Goal: Information Seeking & Learning: Learn about a topic

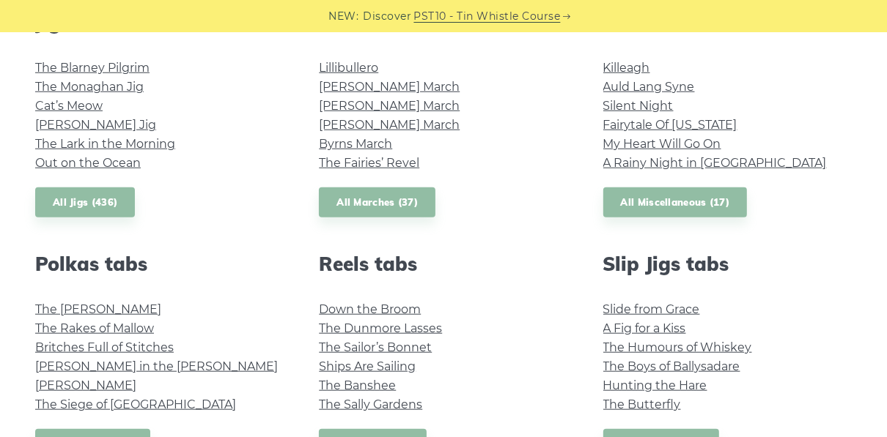
scroll to position [938, 0]
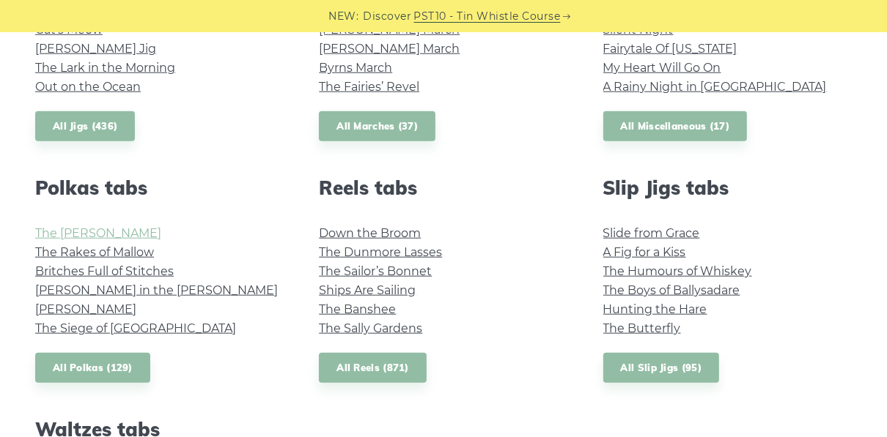
click at [110, 234] on link "The [PERSON_NAME]" at bounding box center [98, 233] width 126 height 14
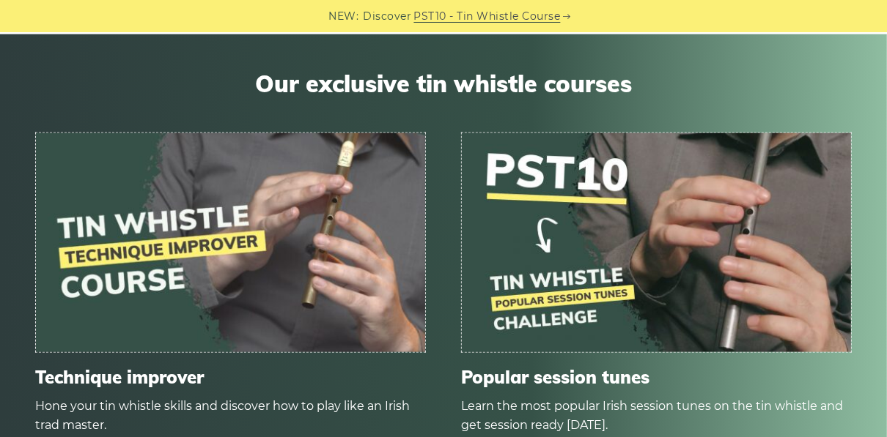
scroll to position [1231, 0]
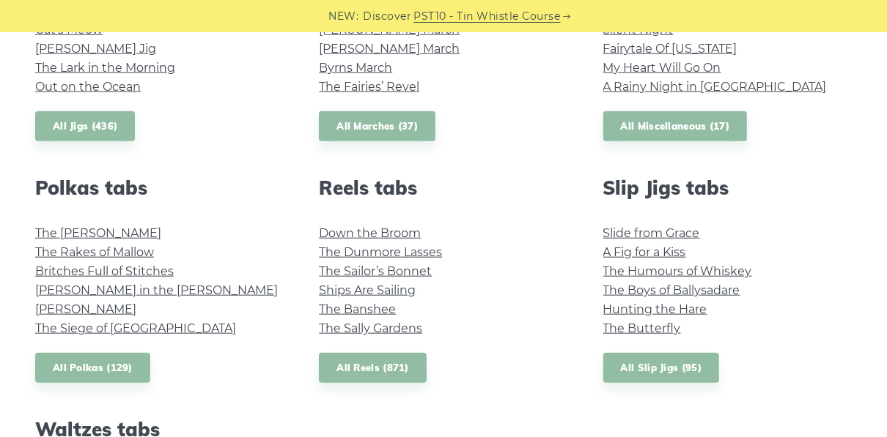
scroll to position [938, 0]
click at [123, 252] on link "The Rakes of Mallow" at bounding box center [94, 252] width 119 height 14
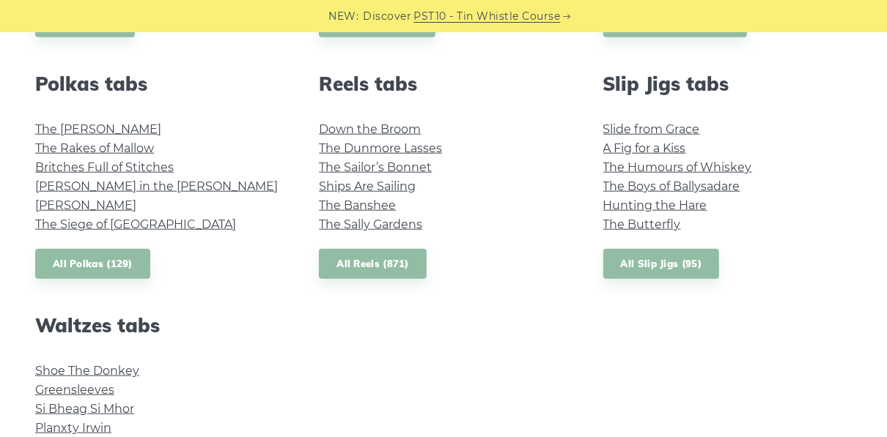
scroll to position [1114, 0]
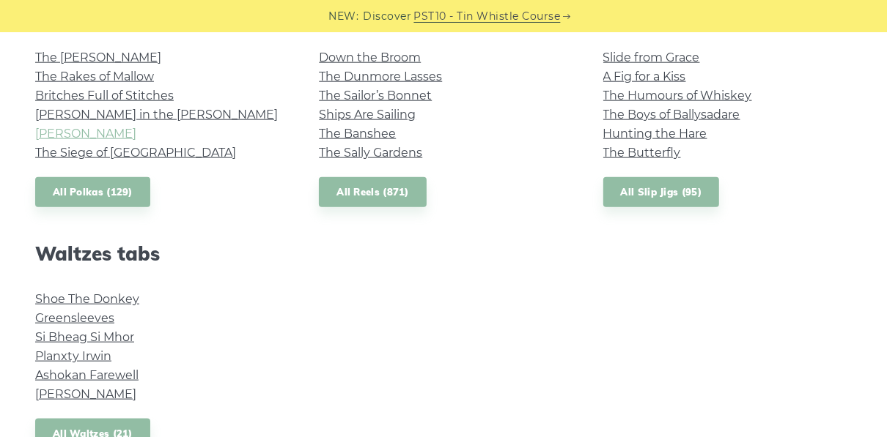
click at [83, 135] on link "John Ryan’s" at bounding box center [85, 134] width 101 height 14
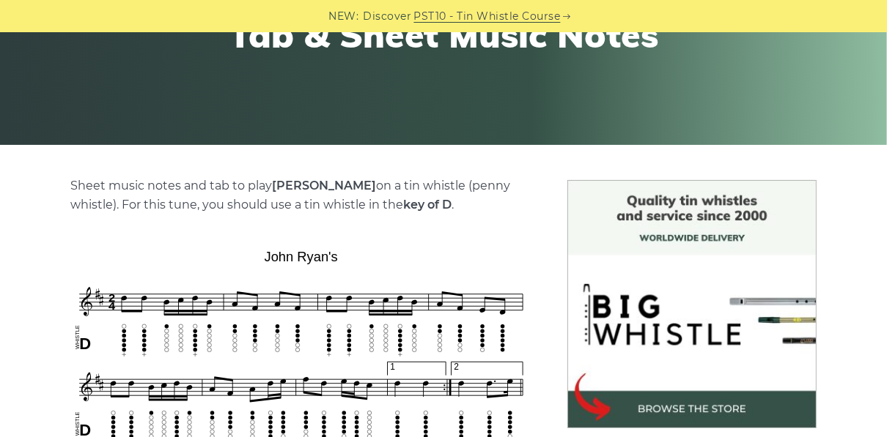
scroll to position [235, 0]
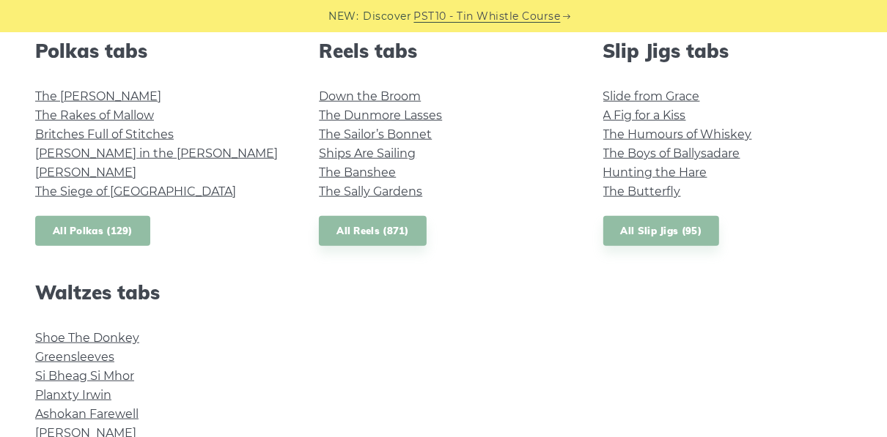
scroll to position [1055, 0]
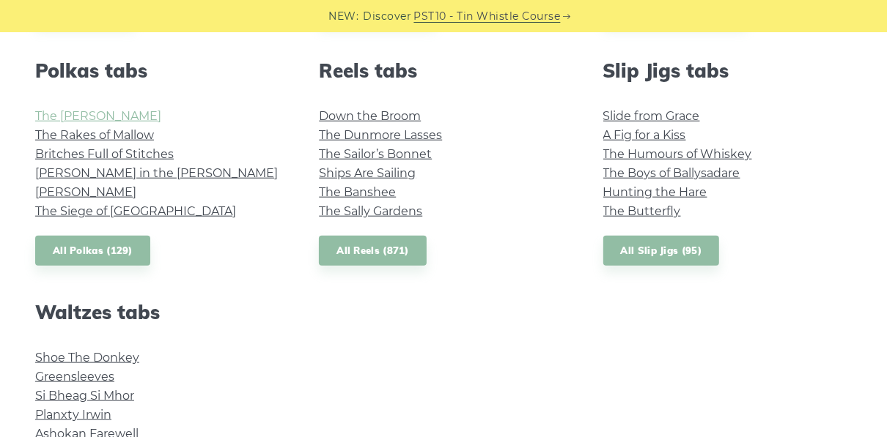
click at [82, 111] on link "The Kerry Polka" at bounding box center [98, 116] width 126 height 14
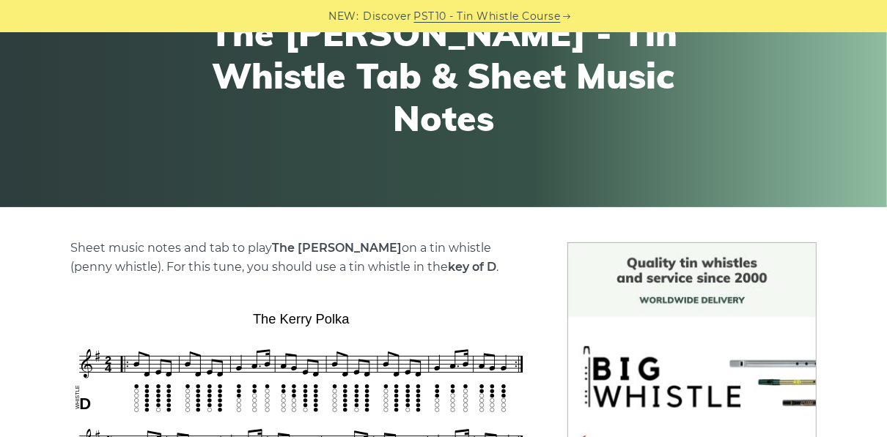
scroll to position [176, 0]
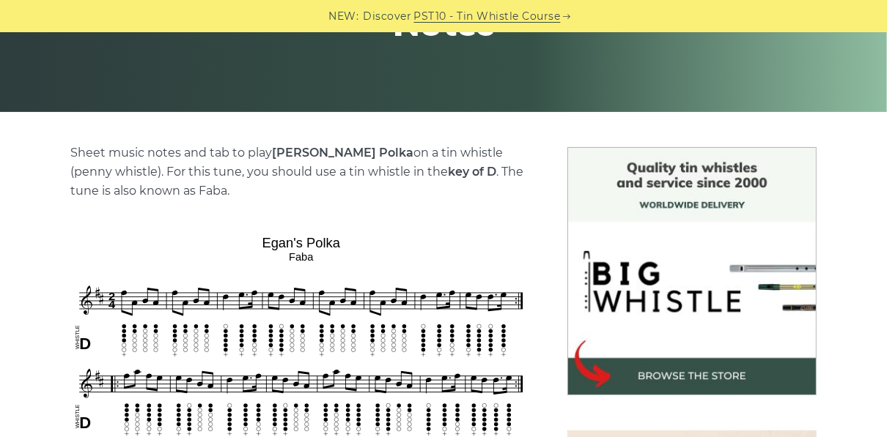
scroll to position [235, 0]
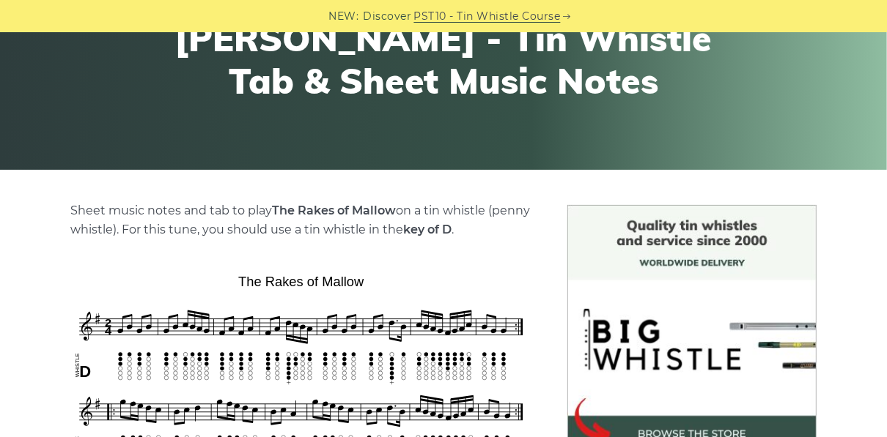
scroll to position [235, 0]
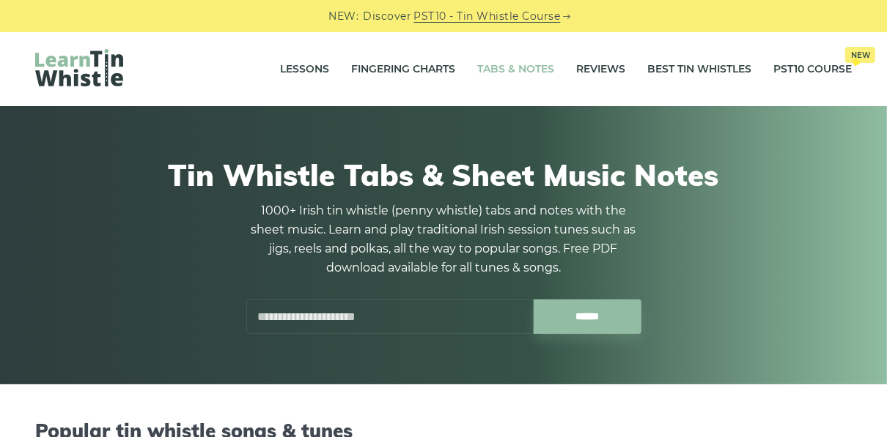
click at [517, 72] on link "Tabs & Notes" at bounding box center [515, 69] width 77 height 37
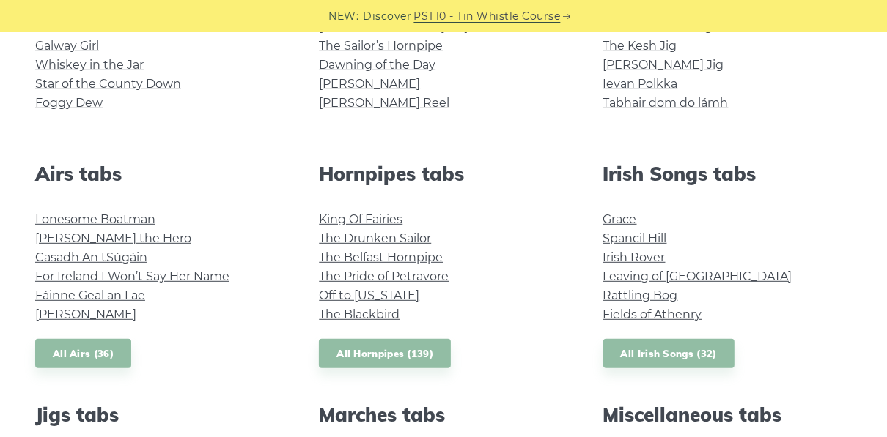
scroll to position [586, 0]
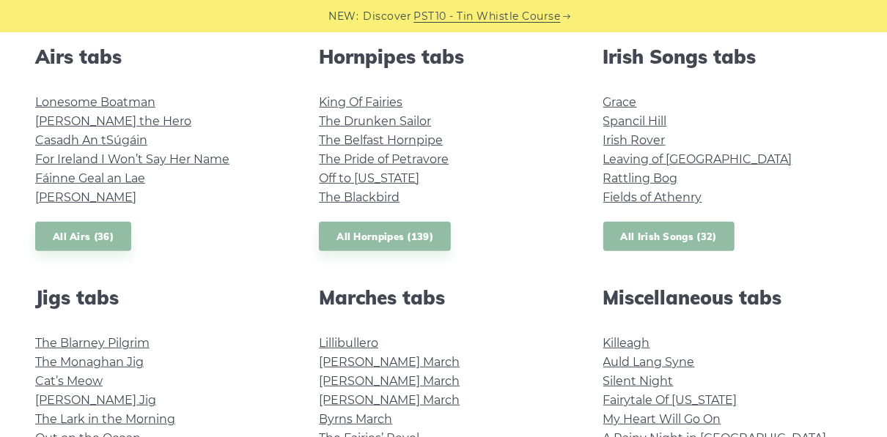
click at [662, 234] on link "All Irish Songs (32)" at bounding box center [668, 237] width 131 height 30
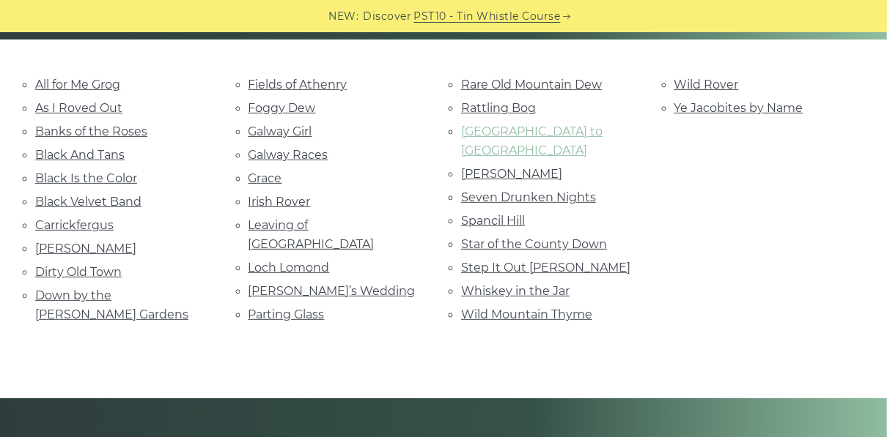
scroll to position [352, 0]
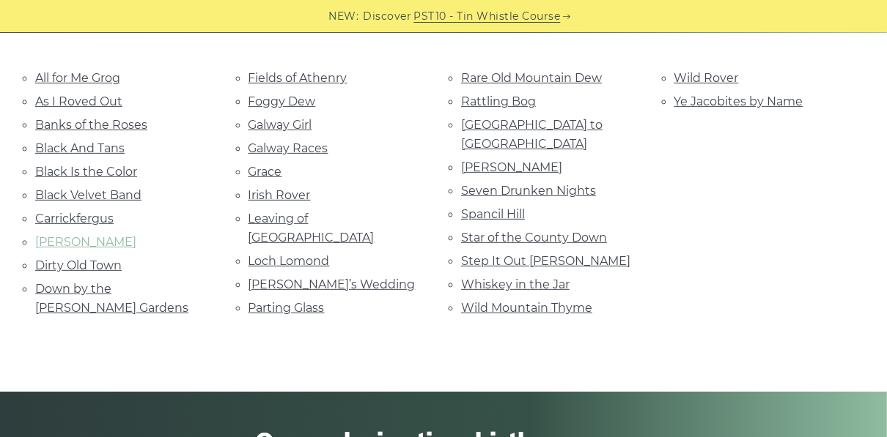
click at [72, 235] on link "[PERSON_NAME]" at bounding box center [85, 242] width 101 height 14
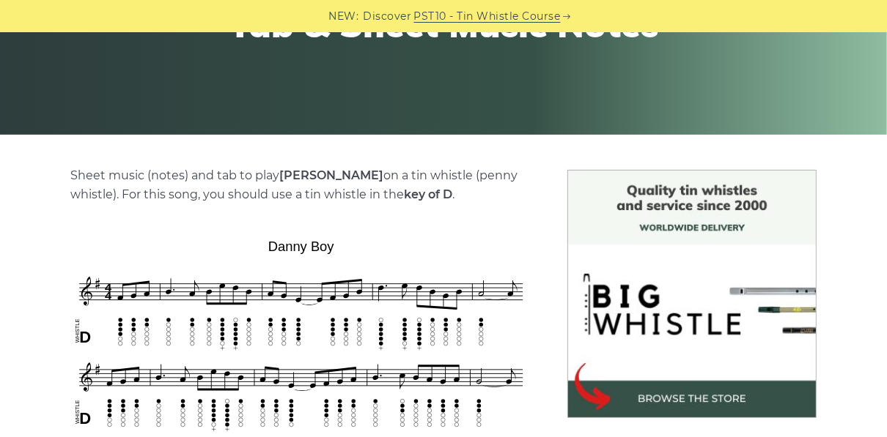
scroll to position [352, 0]
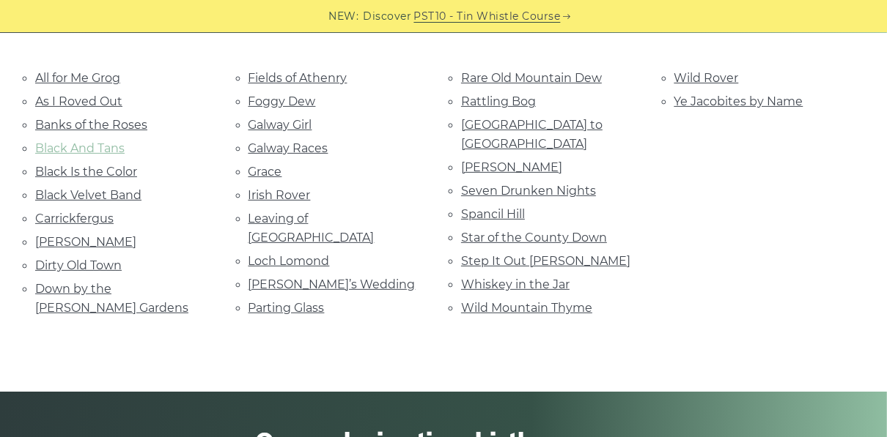
click at [81, 144] on link "Black And Tans" at bounding box center [79, 148] width 89 height 14
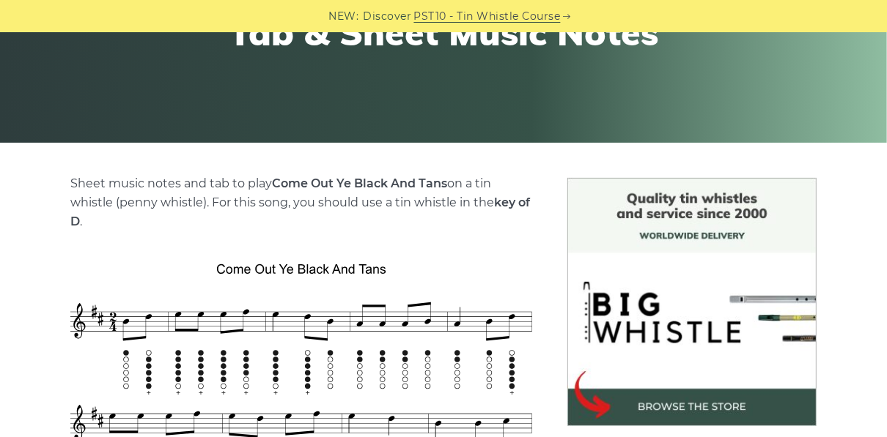
scroll to position [235, 0]
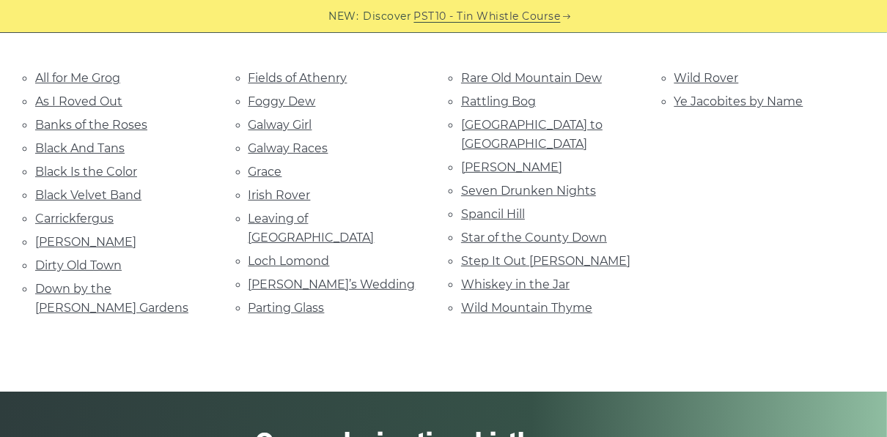
scroll to position [352, 0]
click at [478, 301] on link "Wild Mountain Thyme" at bounding box center [526, 308] width 131 height 14
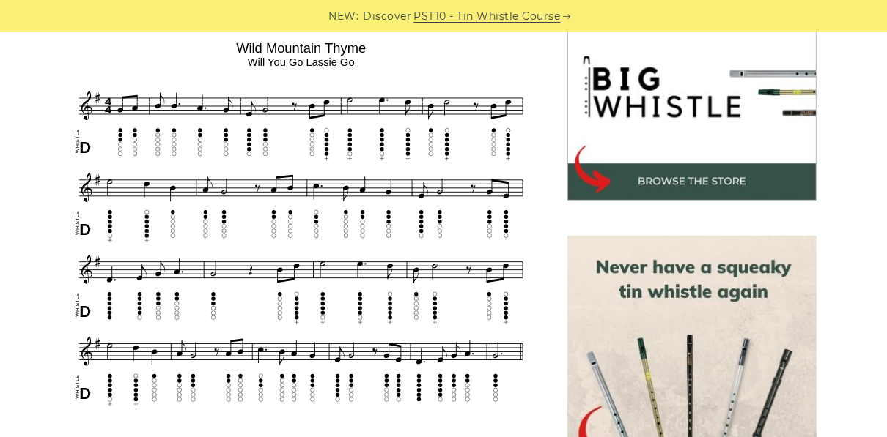
scroll to position [469, 0]
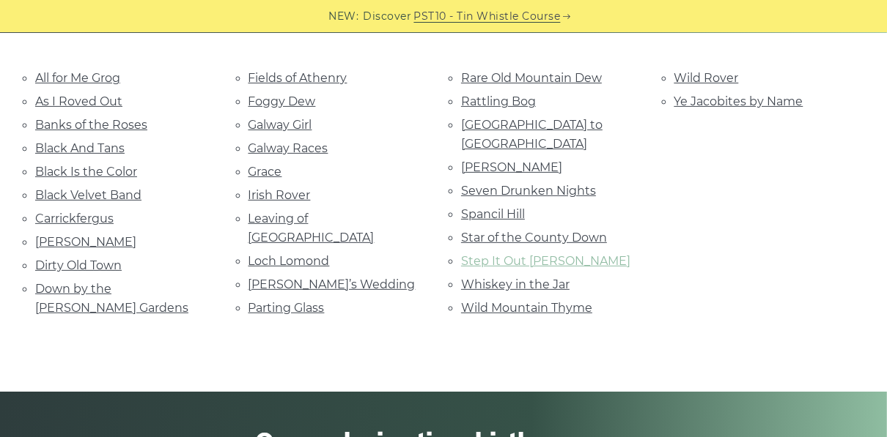
click at [501, 254] on link "Step It Out Mary" at bounding box center [545, 261] width 169 height 14
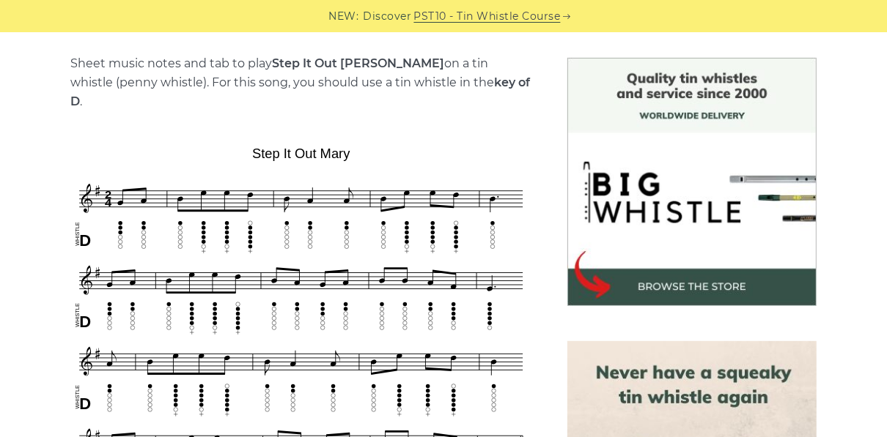
scroll to position [410, 0]
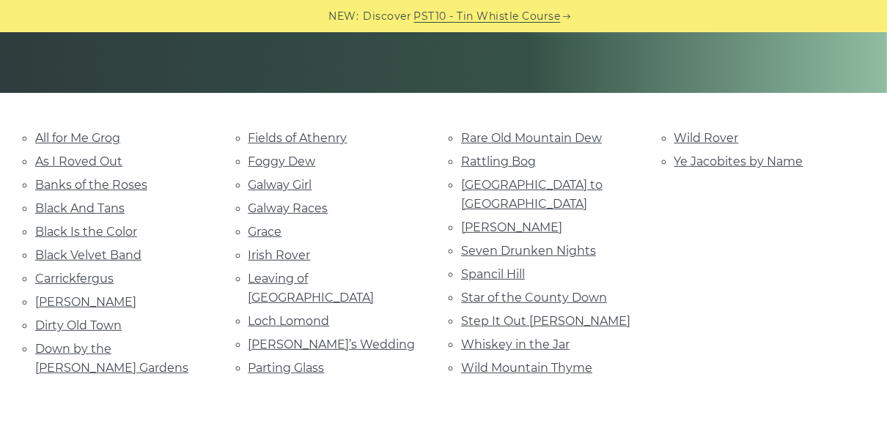
scroll to position [293, 0]
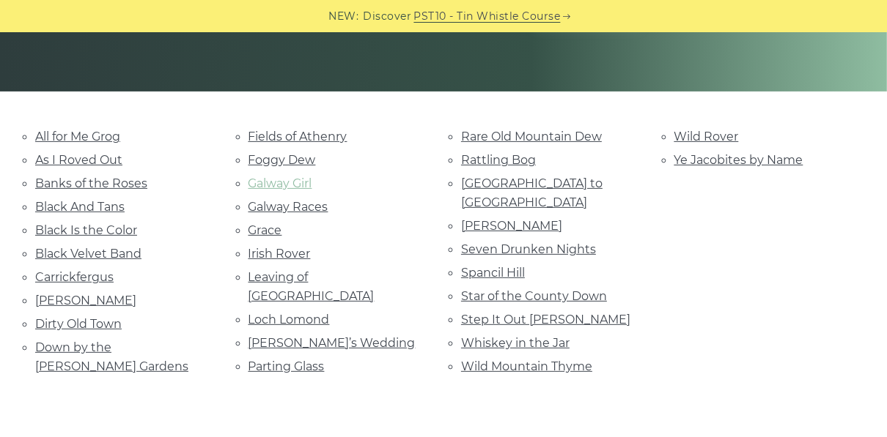
click at [286, 188] on link "Galway Girl" at bounding box center [280, 184] width 64 height 14
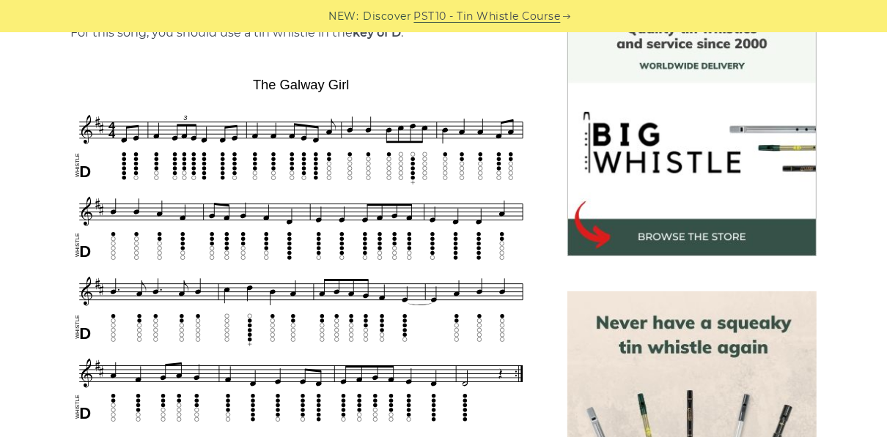
scroll to position [410, 0]
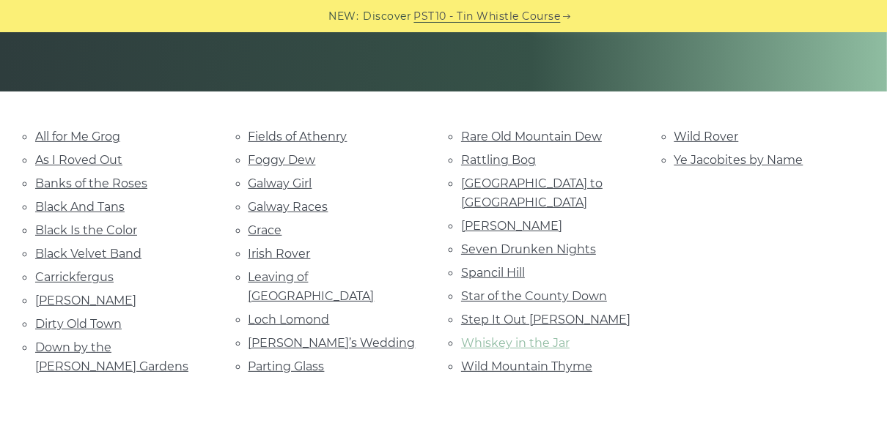
click at [475, 336] on link "Whiskey in the Jar" at bounding box center [515, 343] width 108 height 14
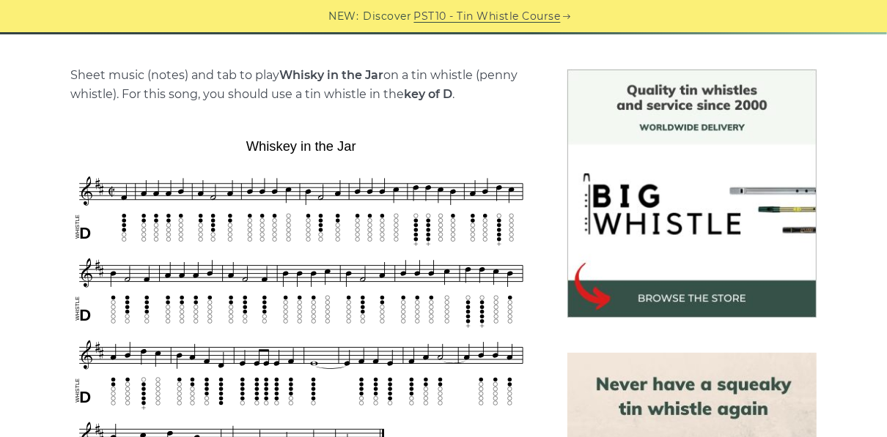
scroll to position [352, 0]
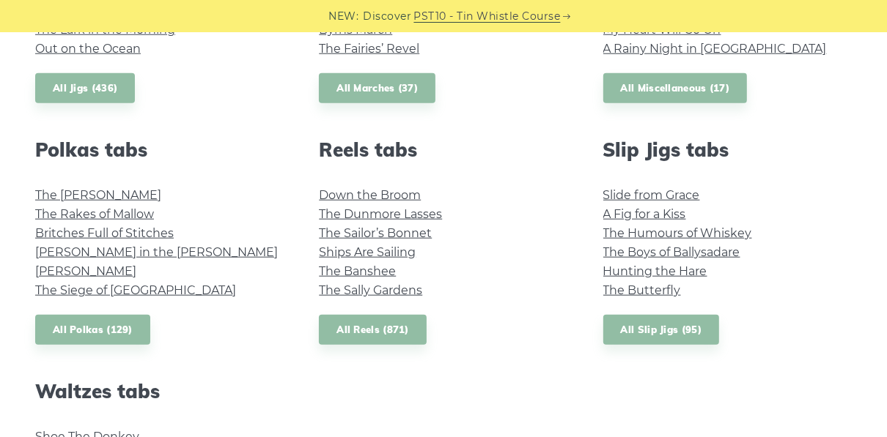
scroll to position [997, 0]
